Goal: Information Seeking & Learning: Find specific fact

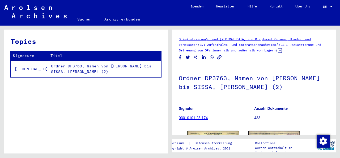
scroll to position [76, 0]
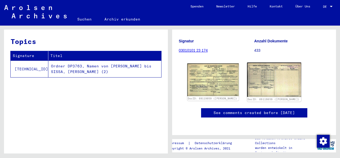
click at [249, 83] on img at bounding box center [274, 80] width 54 height 34
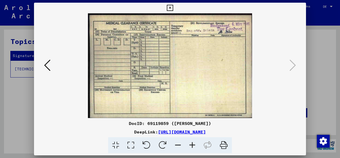
click at [173, 9] on icon at bounding box center [170, 8] width 6 height 6
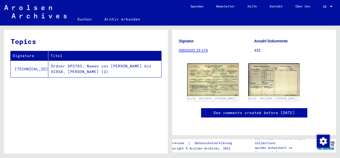
click at [191, 48] on link "03010101 23 174" at bounding box center [193, 50] width 29 height 4
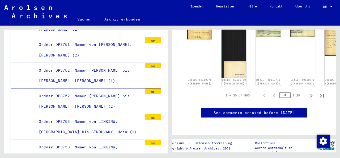
scroll to position [295, 0]
click at [314, 92] on icon "Next page" at bounding box center [311, 95] width 7 height 7
type input "*"
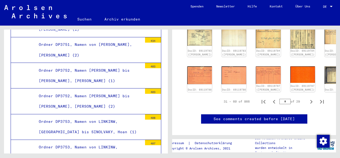
scroll to position [225, 0]
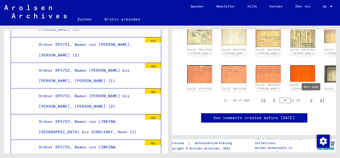
click at [313, 98] on icon "Next page" at bounding box center [311, 100] width 7 height 7
type input "*"
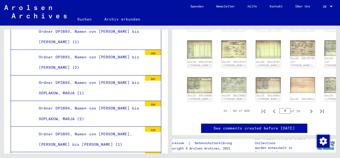
scroll to position [11962, 0]
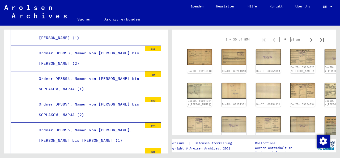
scroll to position [94, 0]
click at [193, 57] on img at bounding box center [200, 57] width 26 height 17
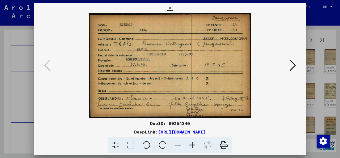
click at [292, 66] on icon at bounding box center [293, 65] width 6 height 13
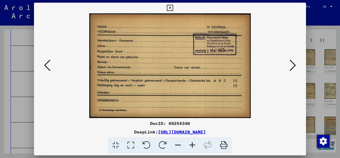
click at [292, 66] on icon at bounding box center [293, 65] width 6 height 13
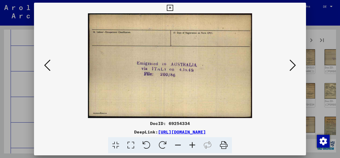
click at [292, 66] on icon at bounding box center [293, 65] width 6 height 13
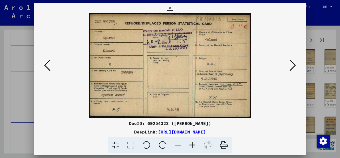
click at [292, 66] on icon at bounding box center [293, 65] width 6 height 13
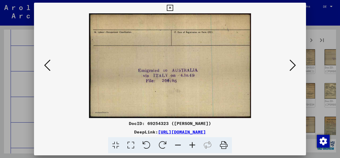
click at [292, 66] on icon at bounding box center [293, 65] width 6 height 13
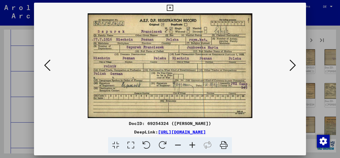
click at [292, 66] on icon at bounding box center [293, 65] width 6 height 13
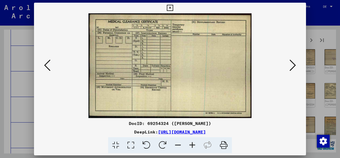
click at [292, 66] on icon at bounding box center [293, 65] width 6 height 13
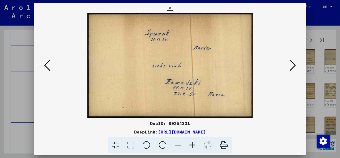
click at [292, 66] on icon at bounding box center [293, 65] width 6 height 13
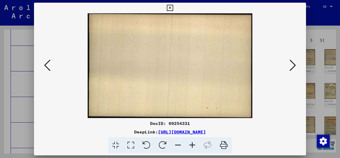
click at [291, 67] on icon at bounding box center [293, 65] width 6 height 13
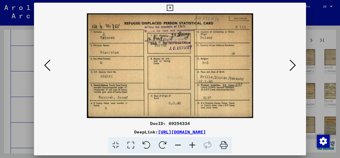
click at [291, 67] on icon at bounding box center [293, 65] width 6 height 13
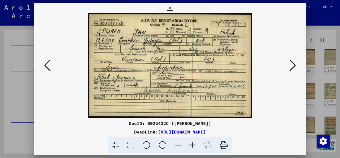
click at [292, 67] on icon at bounding box center [293, 65] width 6 height 13
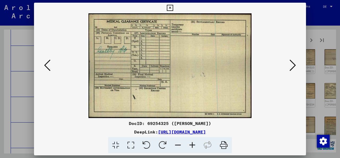
scroll to position [0, 0]
click at [292, 67] on icon at bounding box center [293, 65] width 6 height 13
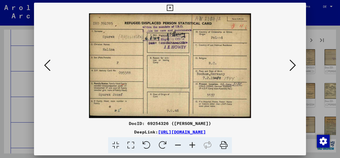
click at [296, 44] on div at bounding box center [170, 65] width 272 height 105
click at [173, 6] on icon at bounding box center [170, 8] width 6 height 6
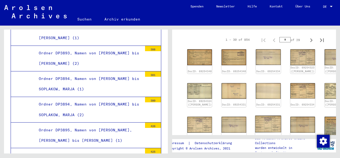
click at [256, 126] on img at bounding box center [269, 123] width 26 height 17
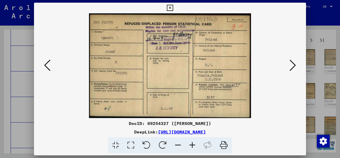
click at [173, 5] on icon at bounding box center [170, 8] width 6 height 6
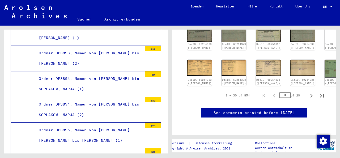
scroll to position [272, 0]
click at [313, 92] on icon "Next page" at bounding box center [311, 95] width 7 height 7
type input "*"
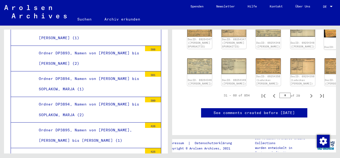
scroll to position [264, 0]
click at [313, 92] on icon "Next page" at bounding box center [311, 95] width 7 height 7
type input "*"
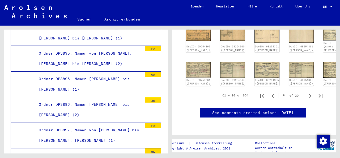
scroll to position [11981, 0]
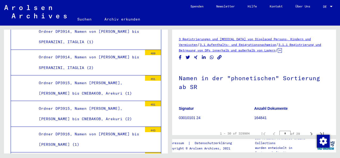
scroll to position [13080, 0]
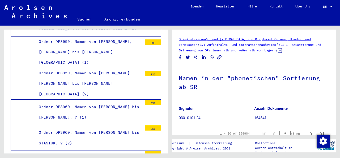
drag, startPoint x: 98, startPoint y: 102, endPoint x: 86, endPoint y: 51, distance: 51.7
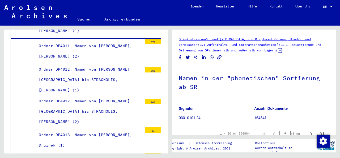
scroll to position [18106, 0]
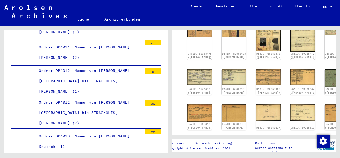
scroll to position [211, 0]
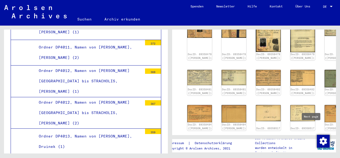
click at [313, 137] on icon "Next page" at bounding box center [311, 140] width 7 height 7
type input "*"
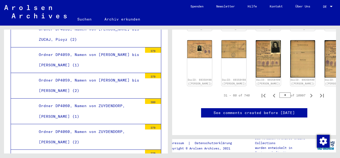
scroll to position [20629, 0]
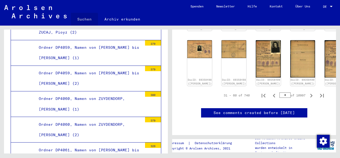
click at [79, 21] on link "Suchen" at bounding box center [84, 19] width 27 height 13
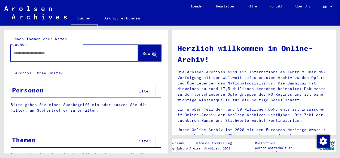
click at [41, 50] on input "text" at bounding box center [68, 53] width 108 height 6
click at [41, 50] on input "*" at bounding box center [68, 53] width 108 height 6
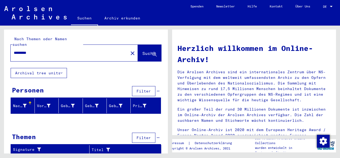
click at [65, 68] on button "Archival tree units" at bounding box center [39, 73] width 56 height 10
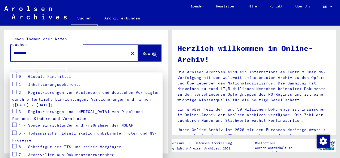
scroll to position [64, 0]
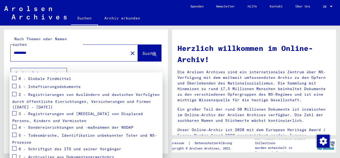
click at [14, 95] on span at bounding box center [14, 94] width 4 height 4
click at [16, 113] on span at bounding box center [14, 113] width 4 height 4
click at [16, 88] on span at bounding box center [14, 86] width 4 height 4
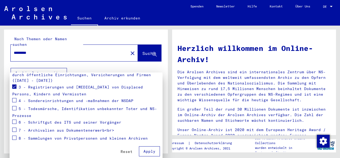
scroll to position [90, 0]
click at [149, 155] on button "Apply" at bounding box center [149, 151] width 21 height 10
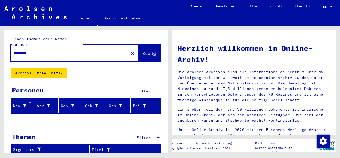
scroll to position [0, 0]
click at [39, 50] on input "*********" at bounding box center [68, 53] width 108 height 6
type input "********"
